Goal: Task Accomplishment & Management: Use online tool/utility

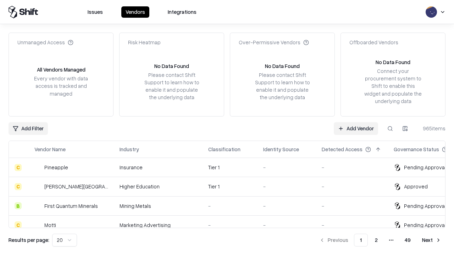
click at [356, 128] on link "Add Vendor" at bounding box center [356, 128] width 44 height 13
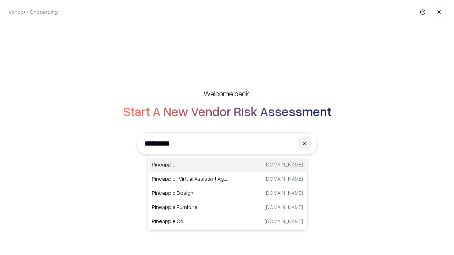
click at [227, 165] on div "Pineapple [DOMAIN_NAME]" at bounding box center [227, 165] width 157 height 14
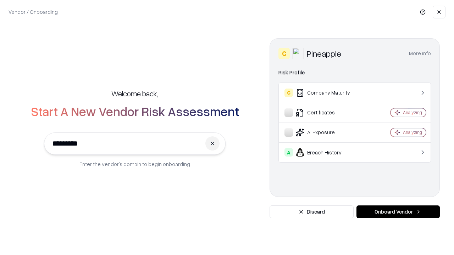
type input "*********"
click at [398, 212] on button "Onboard Vendor" at bounding box center [397, 212] width 83 height 13
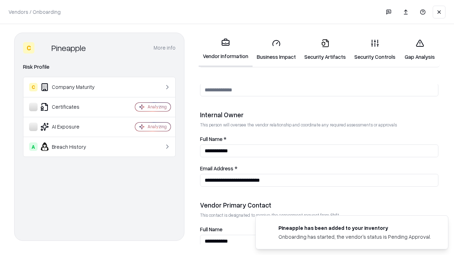
scroll to position [367, 0]
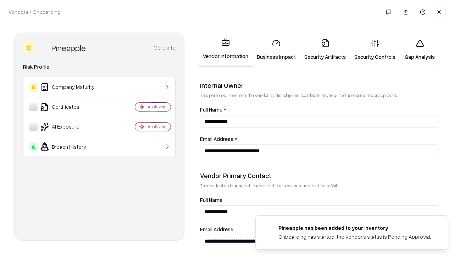
click at [276, 50] on link "Business Impact" at bounding box center [276, 49] width 48 height 33
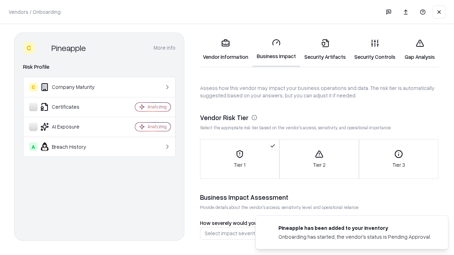
click at [419, 50] on link "Gap Analysis" at bounding box center [420, 49] width 40 height 33
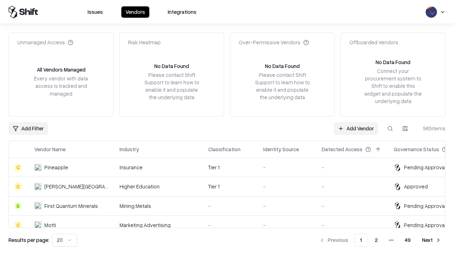
click at [356, 128] on link "Add Vendor" at bounding box center [356, 128] width 44 height 13
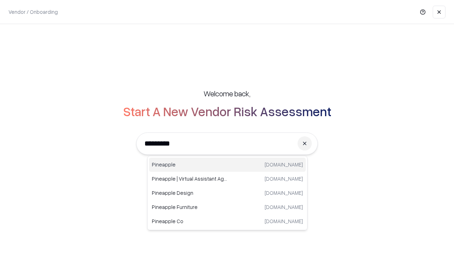
click at [227, 165] on div "Pineapple [DOMAIN_NAME]" at bounding box center [227, 165] width 157 height 14
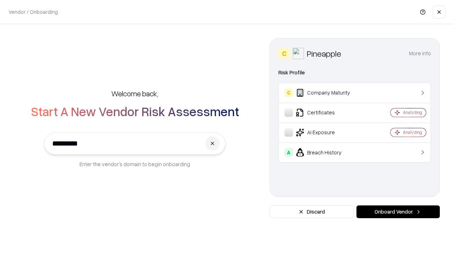
type input "*********"
click at [398, 212] on button "Onboard Vendor" at bounding box center [397, 212] width 83 height 13
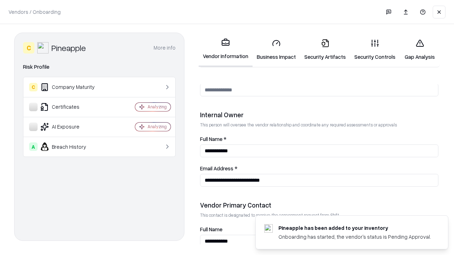
scroll to position [367, 0]
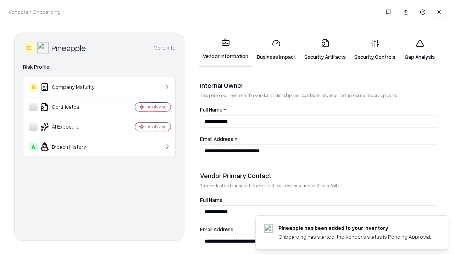
click at [419, 50] on link "Gap Analysis" at bounding box center [420, 49] width 40 height 33
